Goal: Task Accomplishment & Management: Manage account settings

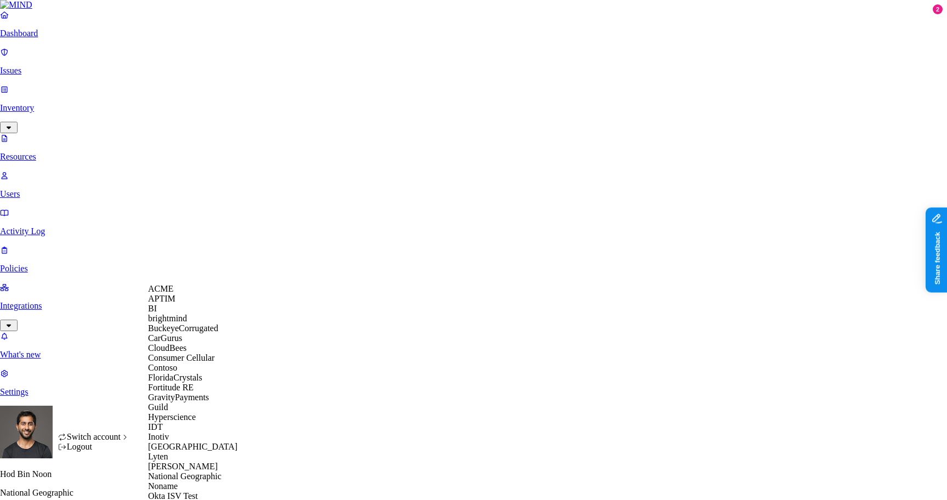
scroll to position [504, 0]
